Goal: Information Seeking & Learning: Understand process/instructions

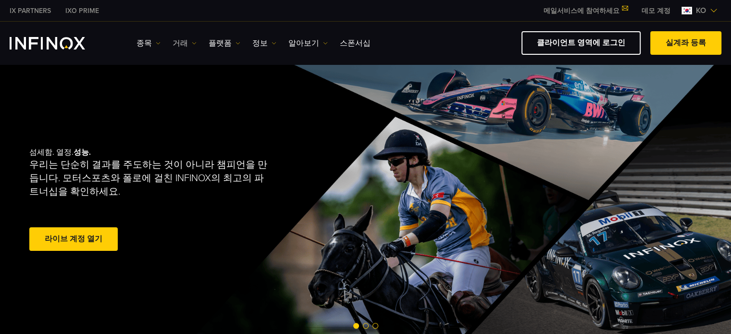
click at [192, 42] on img at bounding box center [194, 43] width 5 height 5
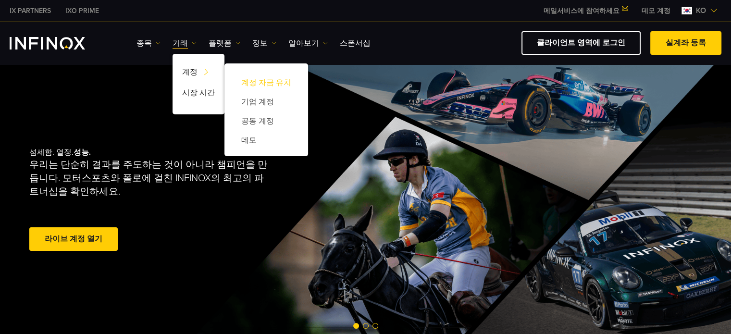
click at [268, 79] on link "계정 자금 유치" at bounding box center [266, 82] width 64 height 19
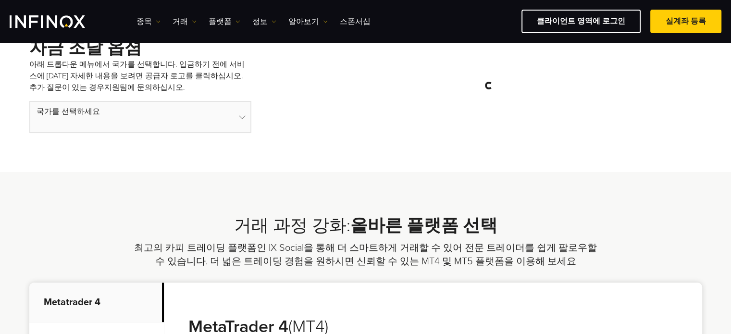
scroll to position [306, 0]
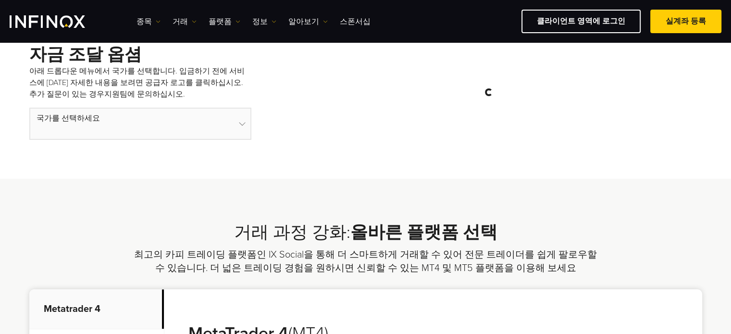
click at [242, 121] on select at bounding box center [140, 124] width 222 height 32
click at [243, 128] on select at bounding box center [140, 124] width 222 height 32
click at [242, 123] on select at bounding box center [140, 124] width 222 height 32
drag, startPoint x: 122, startPoint y: 166, endPoint x: 197, endPoint y: 161, distance: 75.2
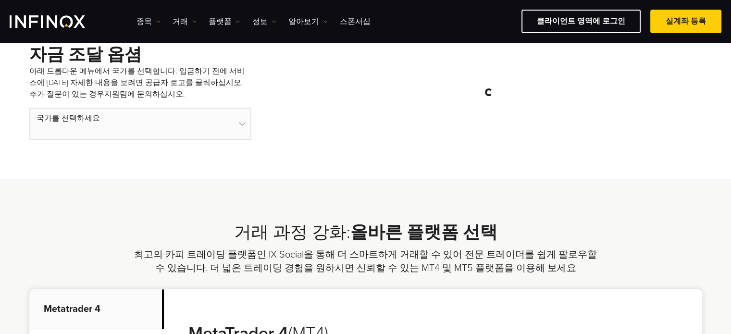
click at [177, 164] on div "자금 조달 옵셤 아래 드롭다운 메뉴에서 국가를 선택합니다. 입금하기 전에 서비스에 대한 자세한 내용을 보려면 공급자 로고를 클릭하십시오. 추가…" at bounding box center [365, 84] width 731 height 189
click at [242, 122] on select at bounding box center [140, 124] width 222 height 32
drag, startPoint x: 56, startPoint y: 139, endPoint x: 165, endPoint y: 198, distance: 124.0
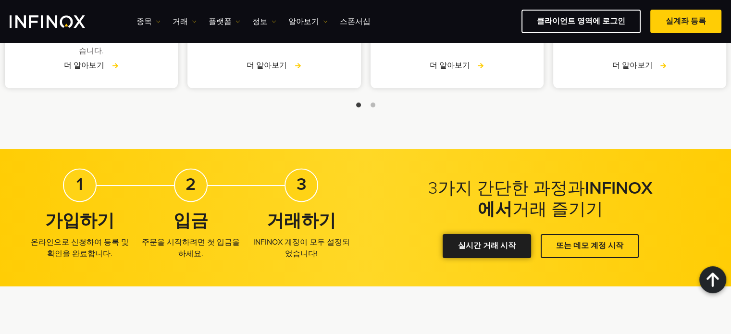
drag, startPoint x: 492, startPoint y: 250, endPoint x: 485, endPoint y: 251, distance: 6.8
click at [491, 250] on link "실시간 거래 시작" at bounding box center [487, 246] width 88 height 24
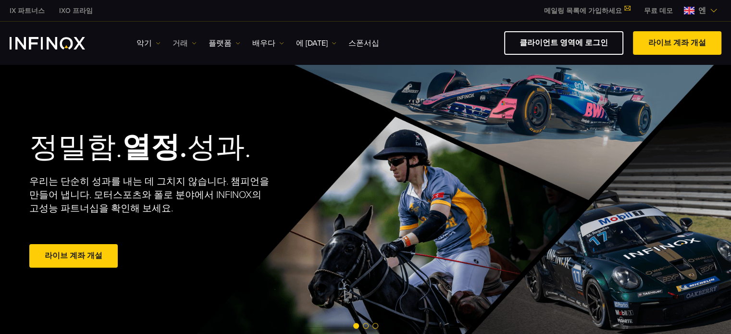
click at [188, 39] on link "거래" at bounding box center [185, 44] width 24 height 12
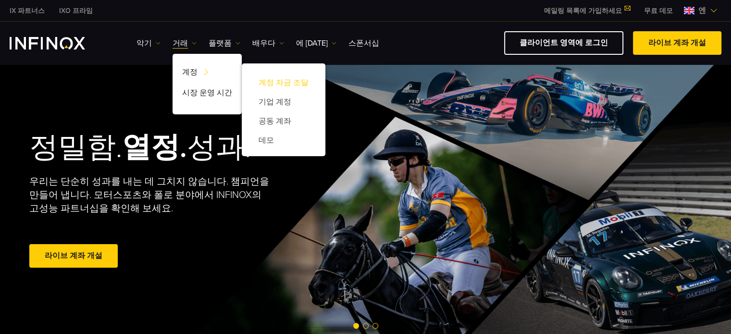
click at [279, 84] on font "계정 자금 조달" at bounding box center [284, 83] width 50 height 10
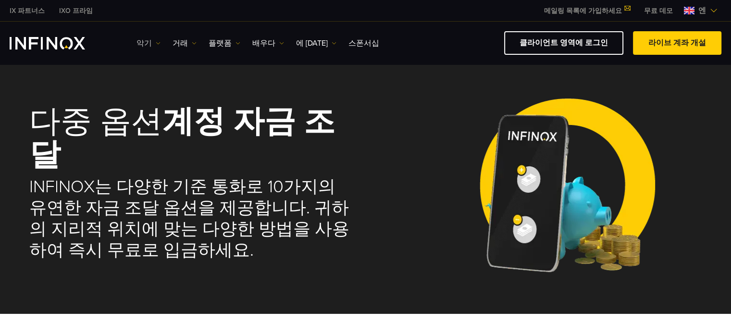
click at [151, 38] on link "악기" at bounding box center [149, 44] width 24 height 12
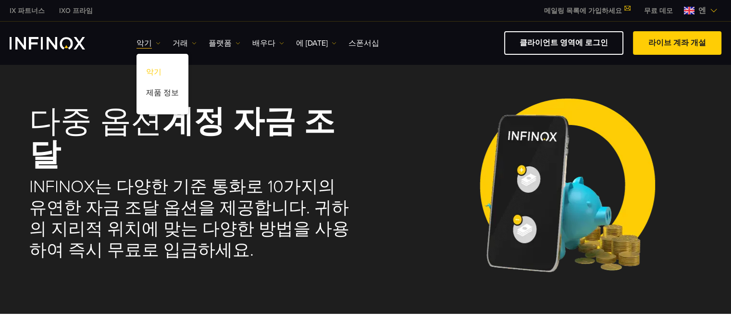
click at [156, 71] on font "악기" at bounding box center [153, 72] width 15 height 10
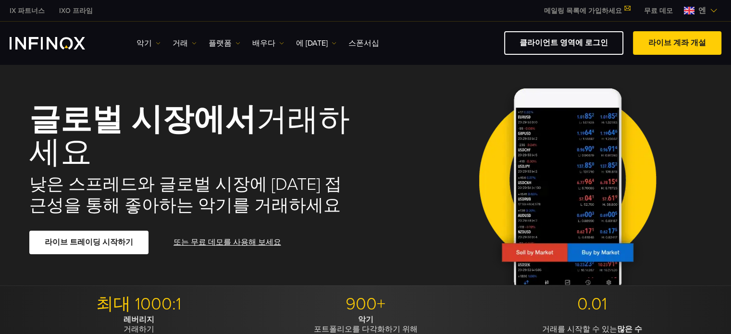
click at [332, 163] on h1 "글로벌 시장에서 거래하세요" at bounding box center [190, 137] width 323 height 66
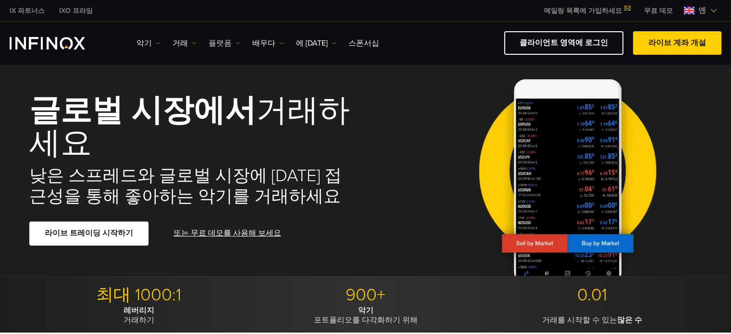
click at [228, 39] on link "플랫폼" at bounding box center [225, 44] width 32 height 12
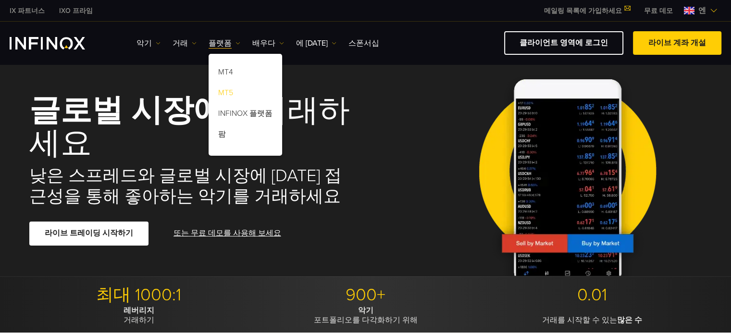
click at [227, 92] on font "MT5" at bounding box center [225, 93] width 15 height 10
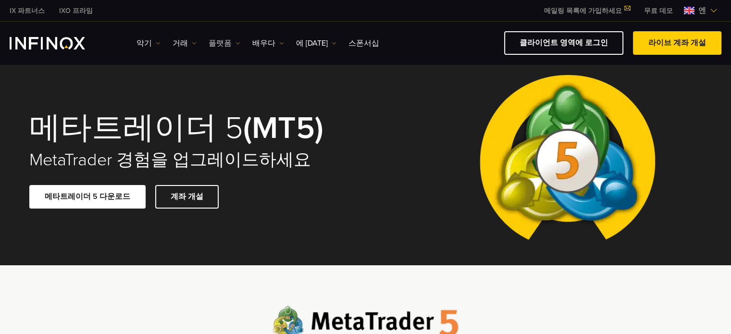
click at [230, 42] on link "플랫폼" at bounding box center [225, 44] width 32 height 12
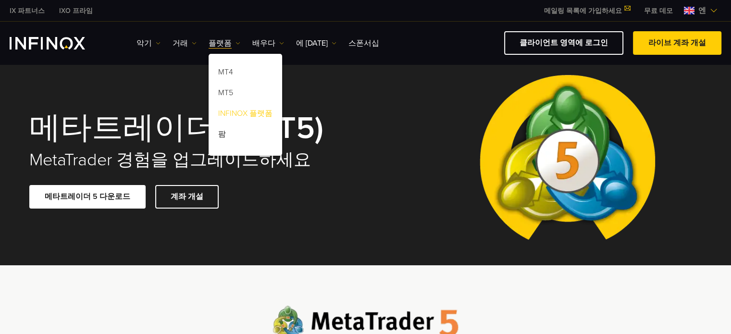
click at [261, 109] on font "INFINOX 플랫폼" at bounding box center [245, 114] width 54 height 10
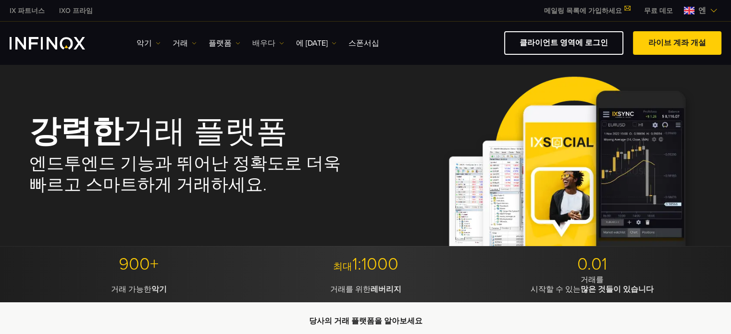
click at [273, 40] on link "배우다" at bounding box center [268, 44] width 32 height 12
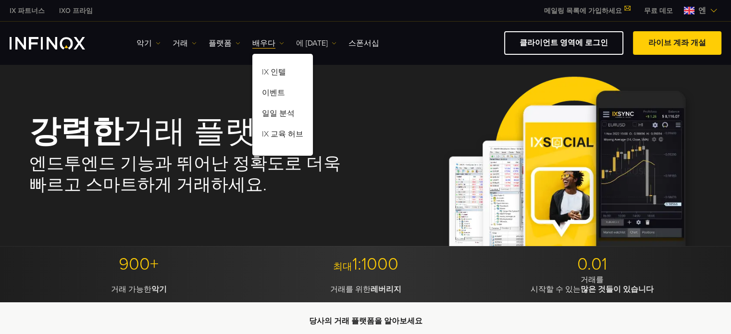
click at [316, 40] on link "에 [DATE]" at bounding box center [316, 44] width 40 height 12
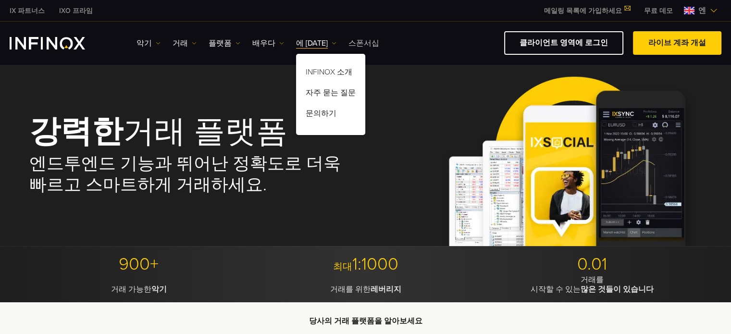
click at [358, 40] on font "스폰서십" at bounding box center [364, 43] width 31 height 10
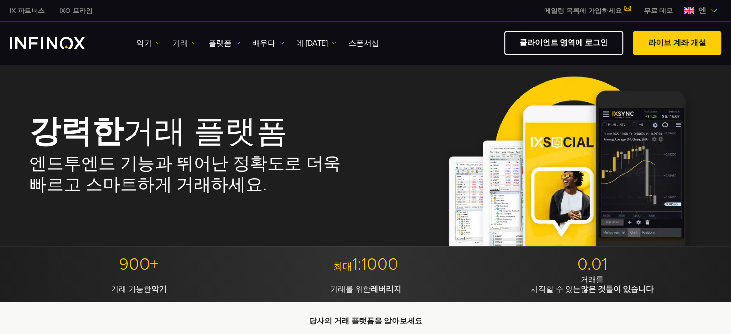
click at [179, 42] on font "거래" at bounding box center [180, 43] width 15 height 10
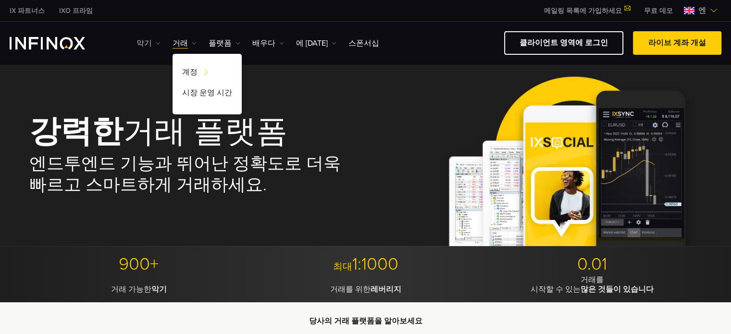
click at [146, 42] on font "악기" at bounding box center [144, 43] width 15 height 10
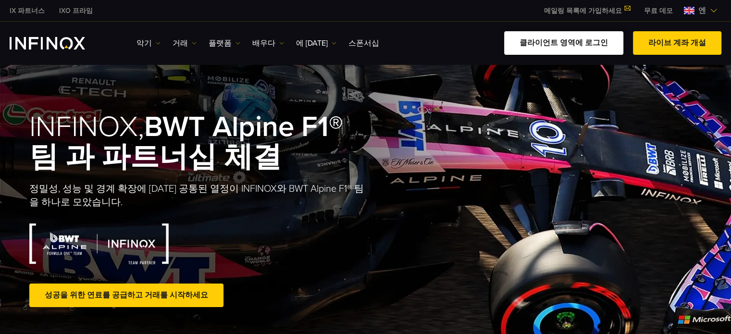
click at [569, 41] on font "클라이언트 영역에 로그인" at bounding box center [564, 43] width 88 height 10
click at [584, 48] on link "클라이언트 영역에 로그인" at bounding box center [563, 43] width 119 height 24
click at [587, 40] on font "클라이언트 영역에 로그인" at bounding box center [564, 43] width 88 height 10
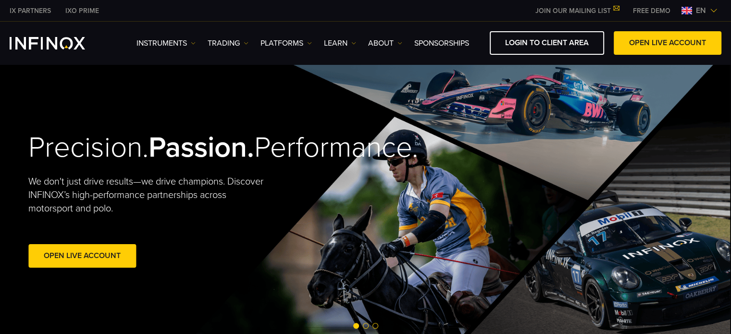
click at [105, 268] on link "Open Live Account" at bounding box center [82, 256] width 108 height 24
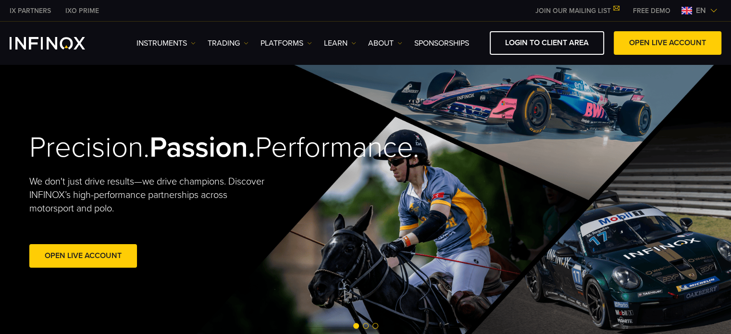
click at [714, 12] on img at bounding box center [714, 11] width 8 height 8
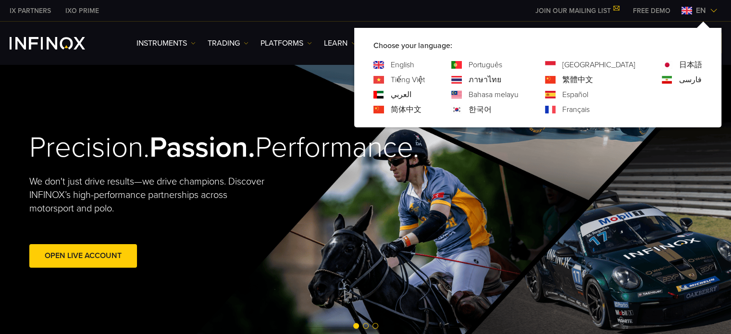
drag, startPoint x: 516, startPoint y: 110, endPoint x: 512, endPoint y: 107, distance: 5.0
click at [492, 109] on link "한국어" at bounding box center [480, 110] width 23 height 12
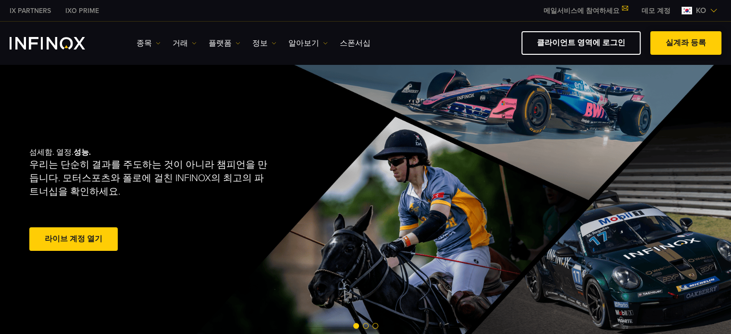
click at [686, 43] on span at bounding box center [686, 43] width 0 height 0
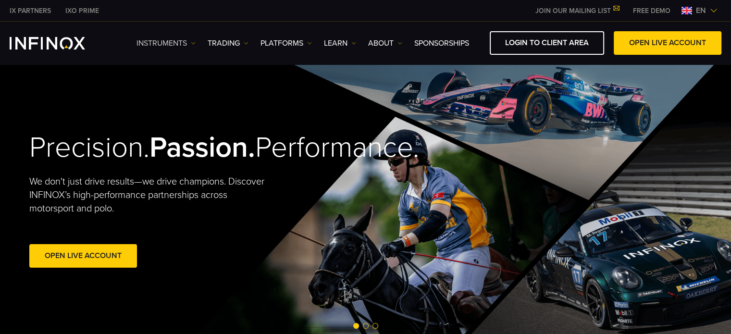
click at [171, 46] on link "Instruments" at bounding box center [166, 44] width 59 height 12
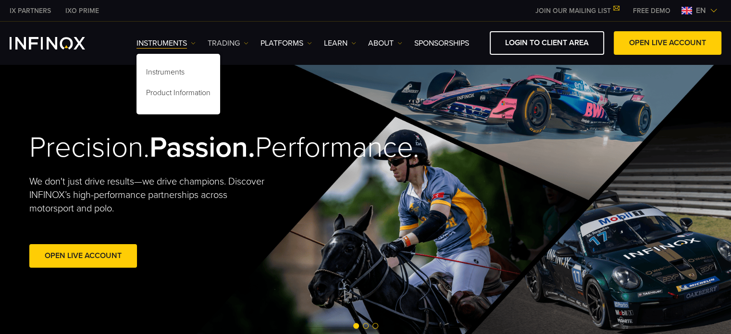
click at [232, 46] on link "TRADING" at bounding box center [228, 44] width 41 height 12
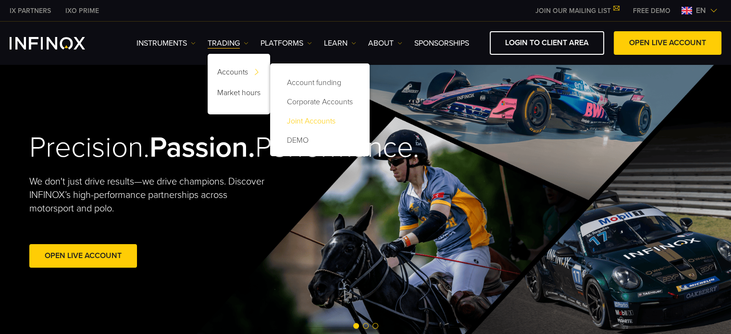
click at [318, 122] on link "Joint Accounts" at bounding box center [320, 121] width 80 height 19
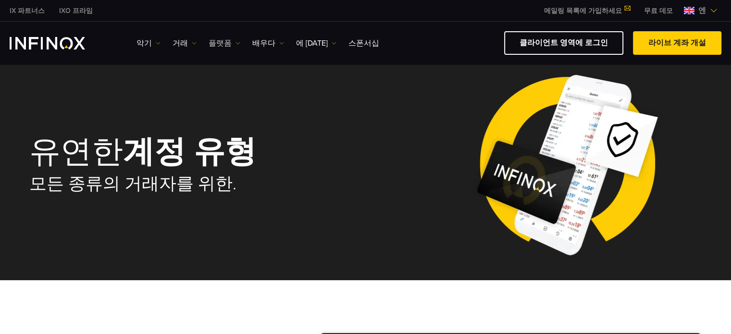
drag, startPoint x: 221, startPoint y: 39, endPoint x: 212, endPoint y: 40, distance: 8.7
click at [220, 39] on font "플랫폼" at bounding box center [220, 43] width 23 height 10
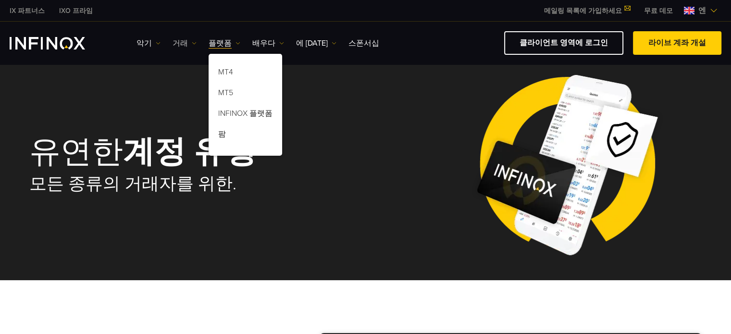
click at [182, 37] on div "악기 악기 제품 정보 거래 계정" at bounding box center [429, 43] width 585 height 24
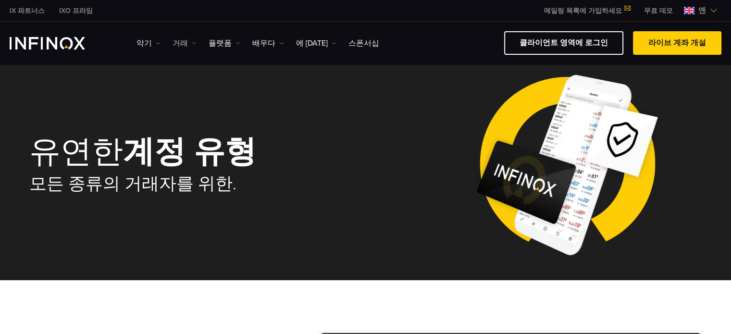
click at [182, 39] on font "거래" at bounding box center [180, 43] width 15 height 10
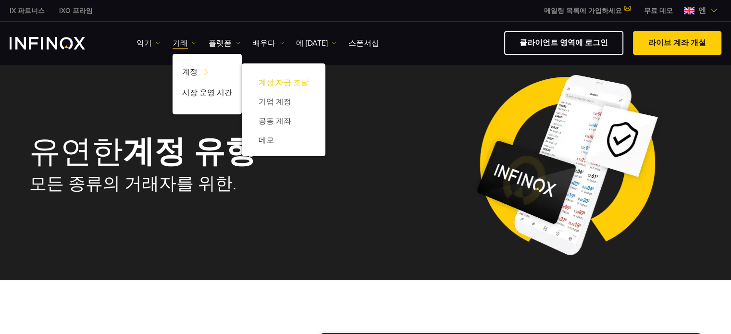
click at [293, 85] on font "계정 자금 조달" at bounding box center [284, 83] width 50 height 10
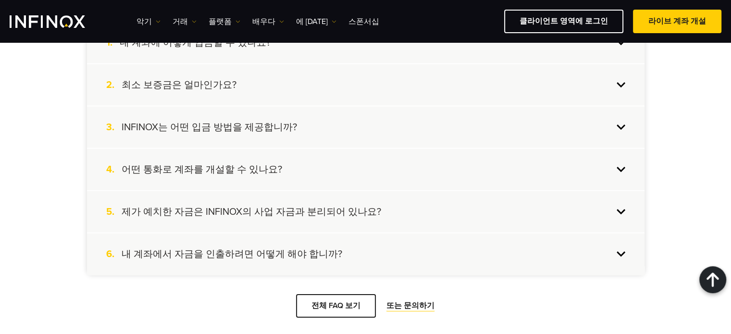
scroll to position [1872, 0]
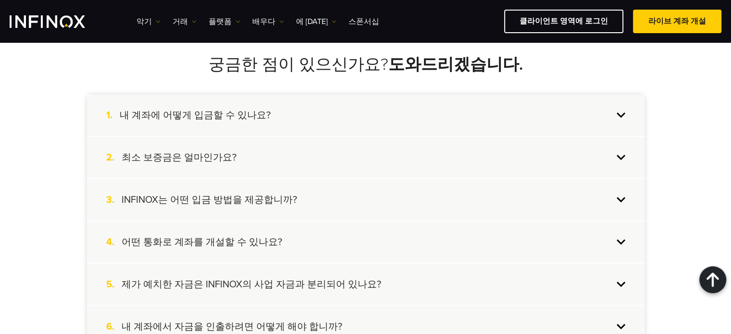
drag, startPoint x: 221, startPoint y: 194, endPoint x: 212, endPoint y: 186, distance: 12.3
click at [221, 194] on h4 "INFINOX는 어떤 입금 방법을 제공합니까?" at bounding box center [210, 200] width 176 height 13
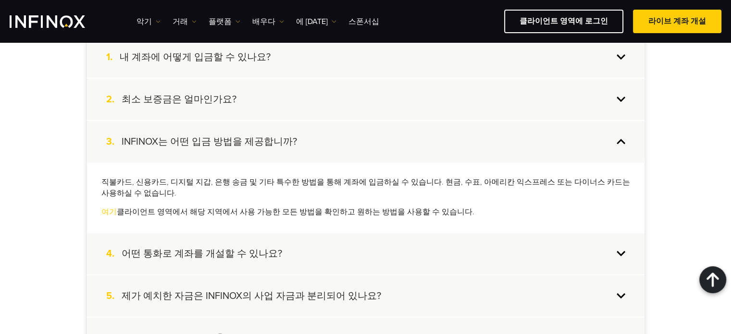
scroll to position [1937, 0]
